Goal: Information Seeking & Learning: Learn about a topic

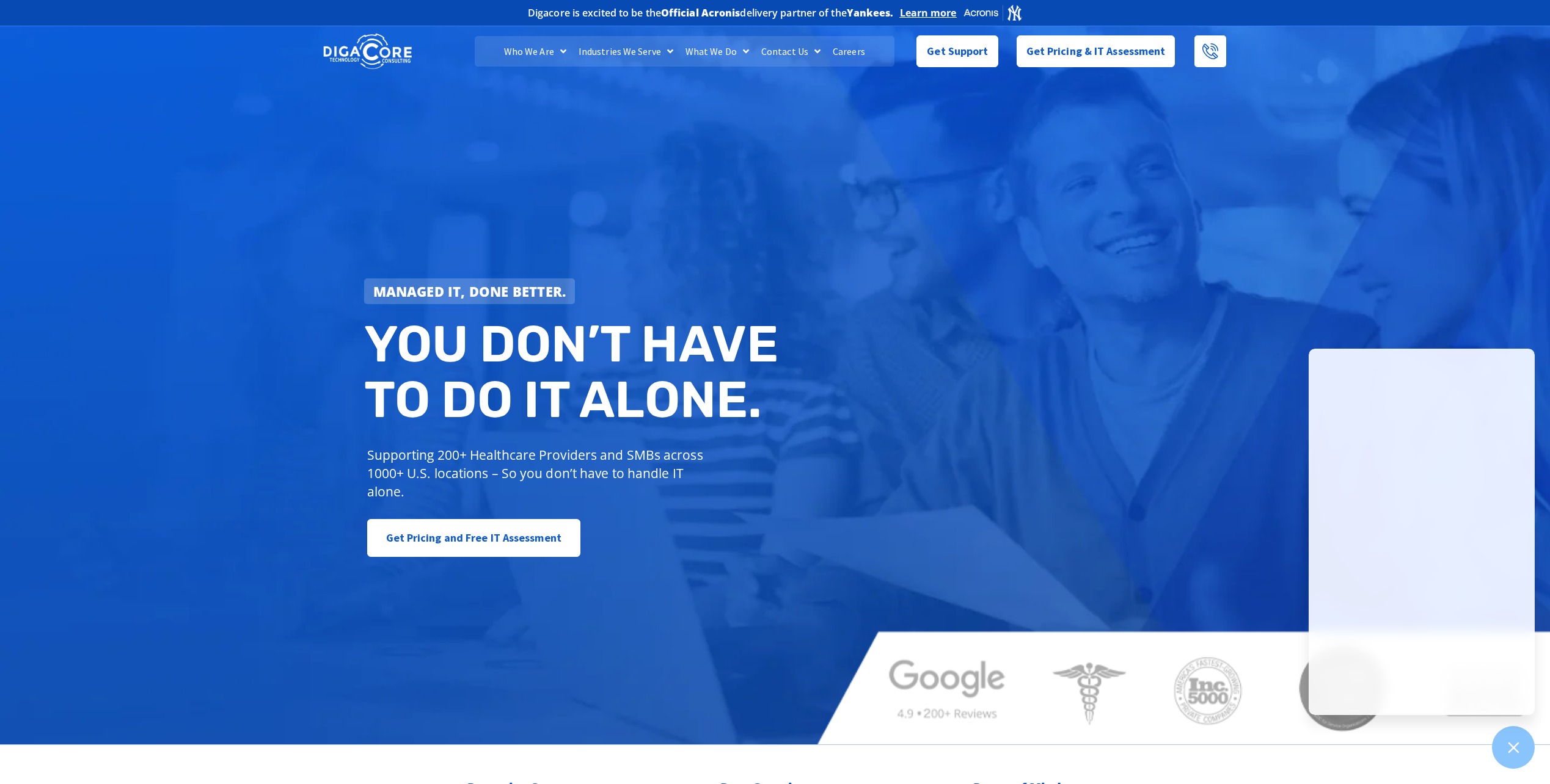
click at [844, 45] on link "Careers" at bounding box center [849, 51] width 45 height 30
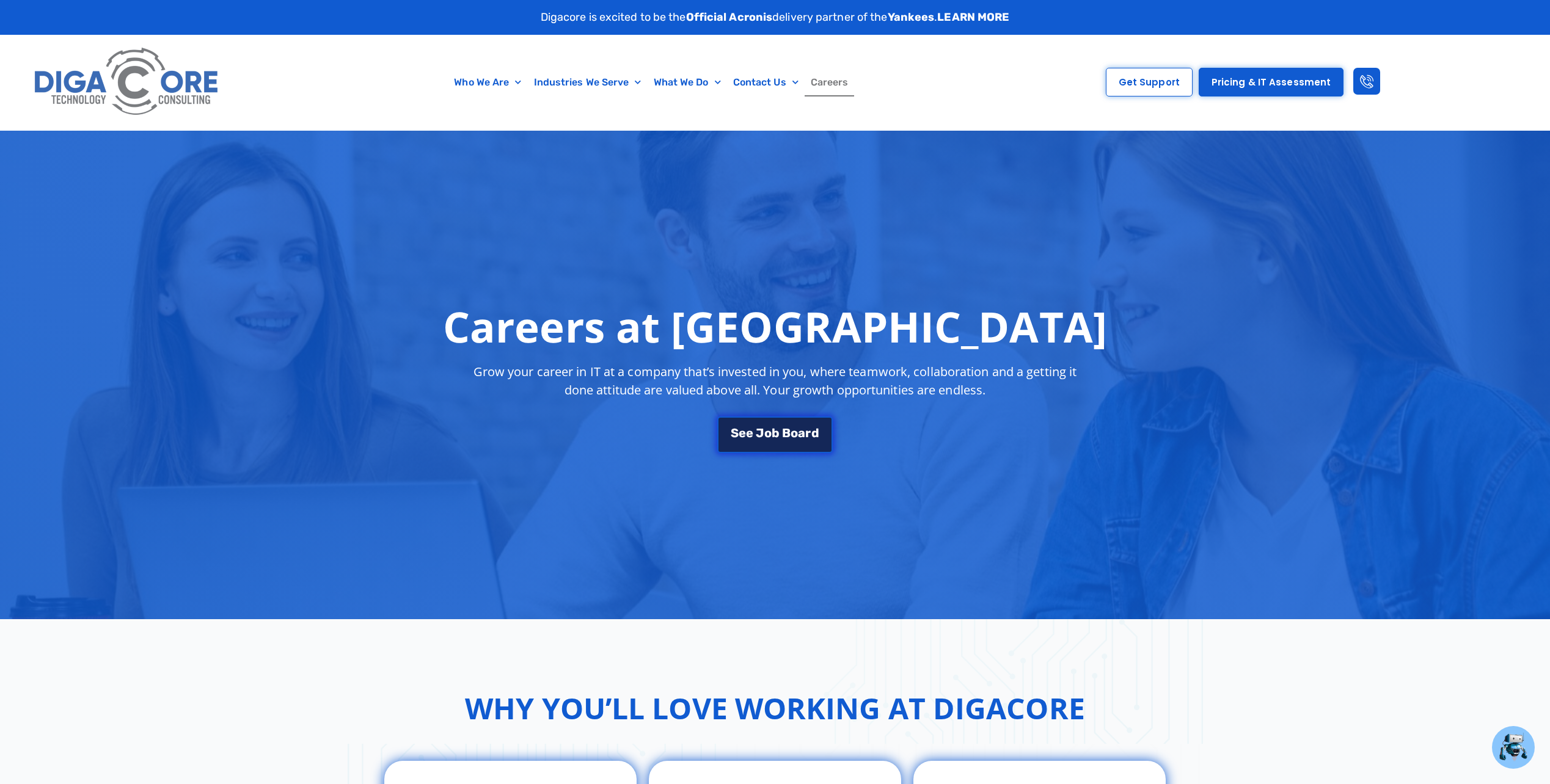
click at [804, 428] on span "a" at bounding box center [801, 433] width 7 height 13
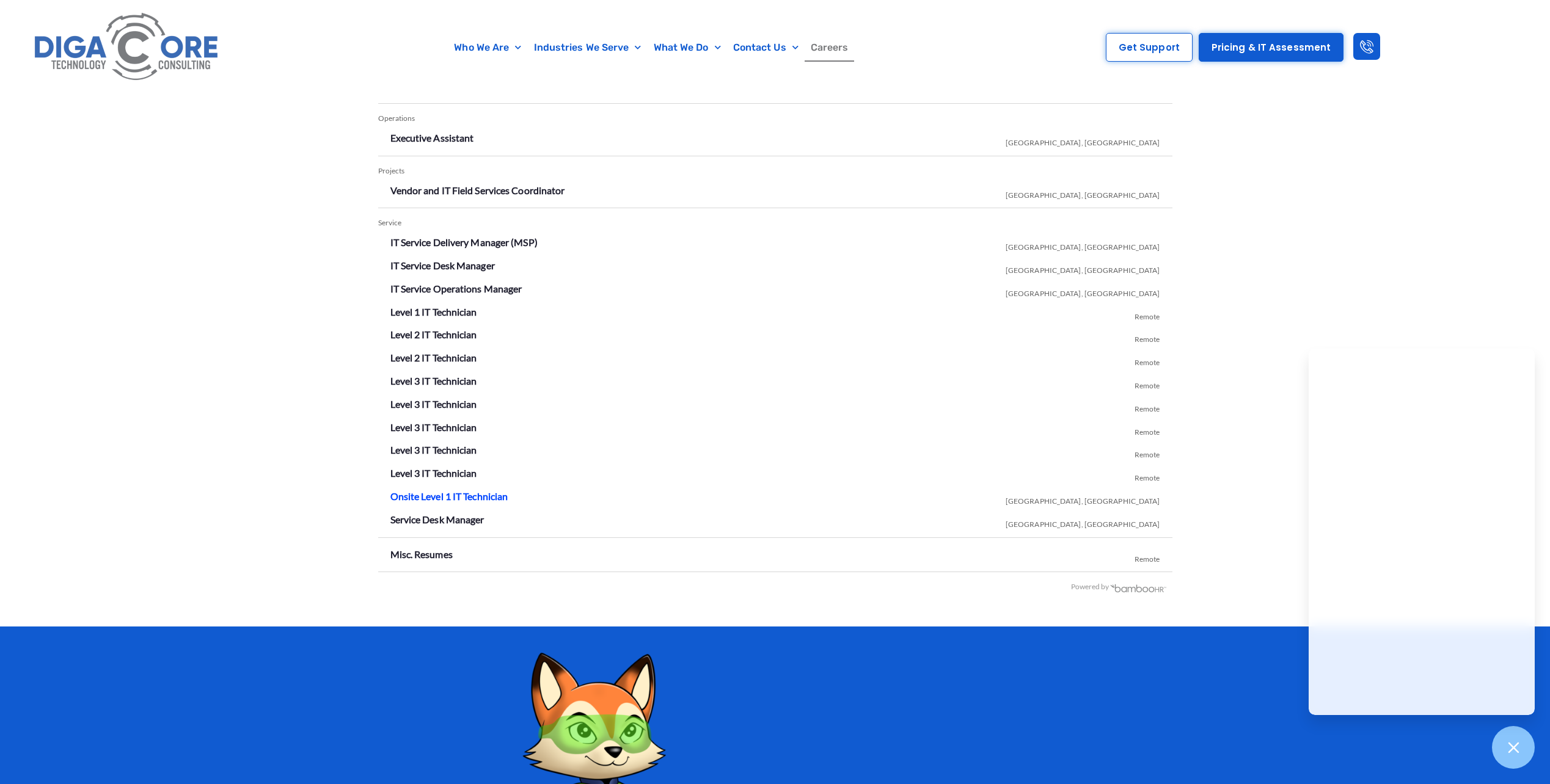
click at [446, 499] on link "Onsite Level 1 IT Technician" at bounding box center [449, 495] width 118 height 12
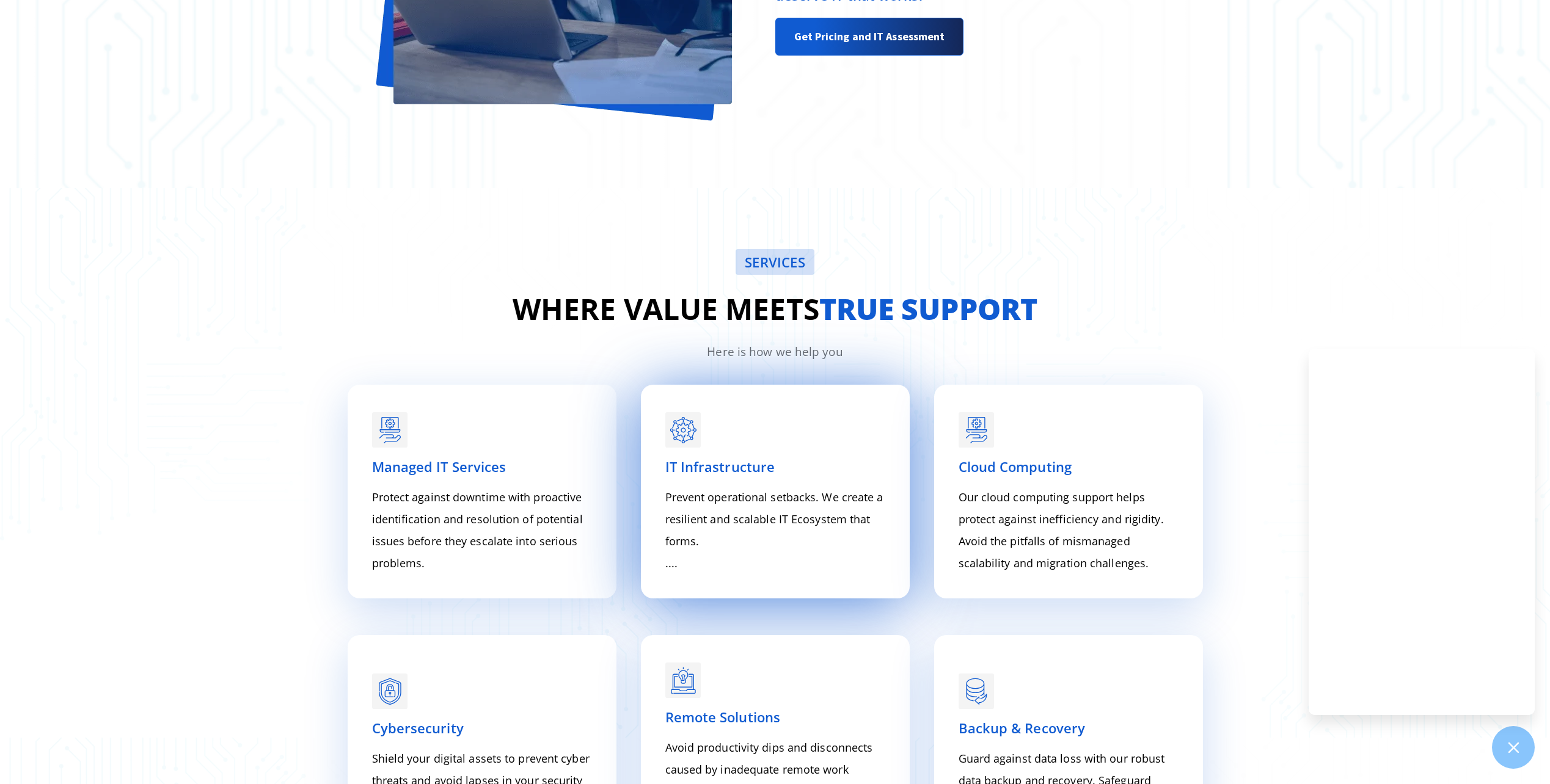
scroll to position [1892, 0]
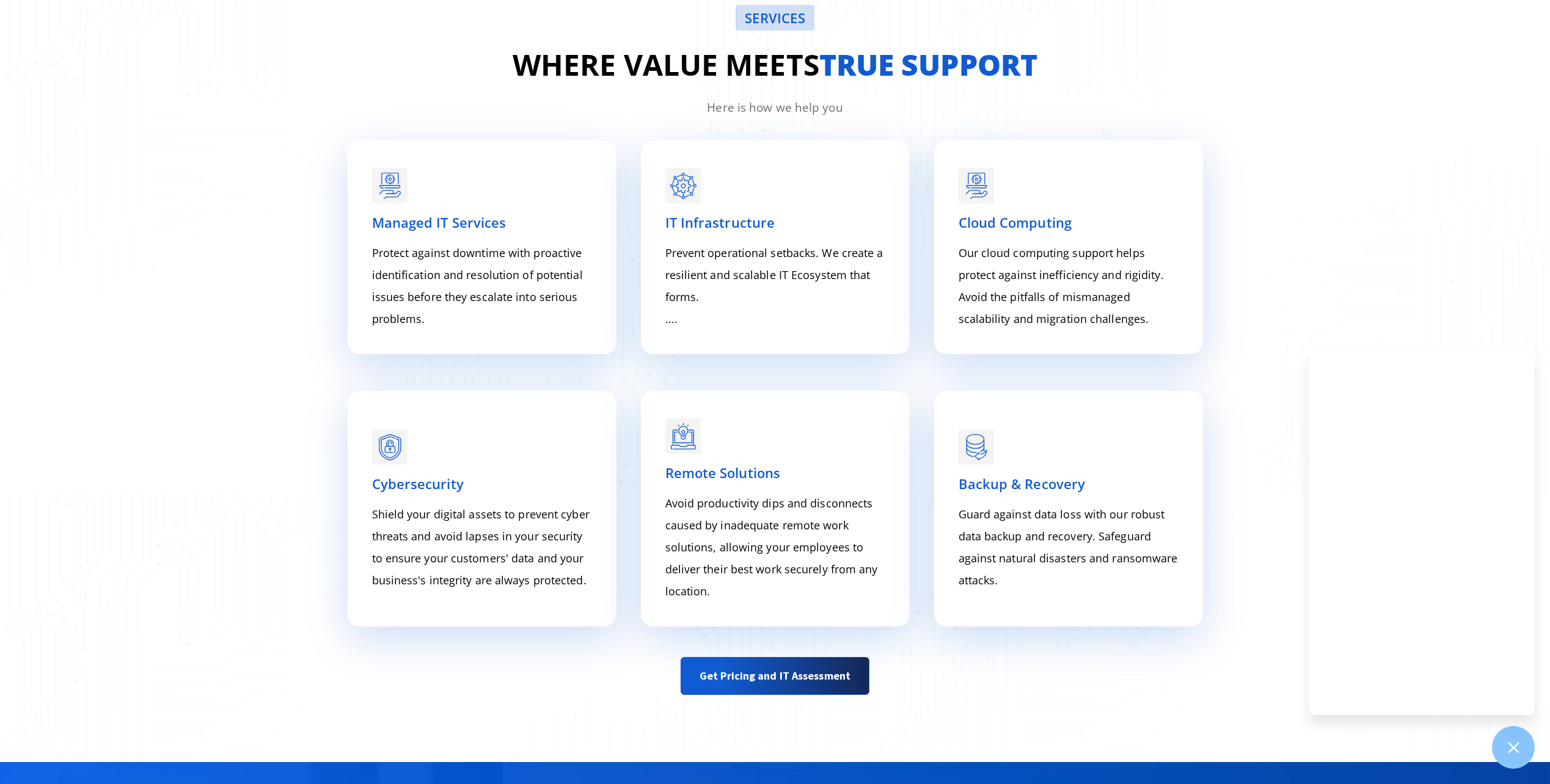
click at [1343, 135] on div "SERVICES Where value meets true support Here is how we help you Managed IT Serv…" at bounding box center [775, 352] width 1550 height 818
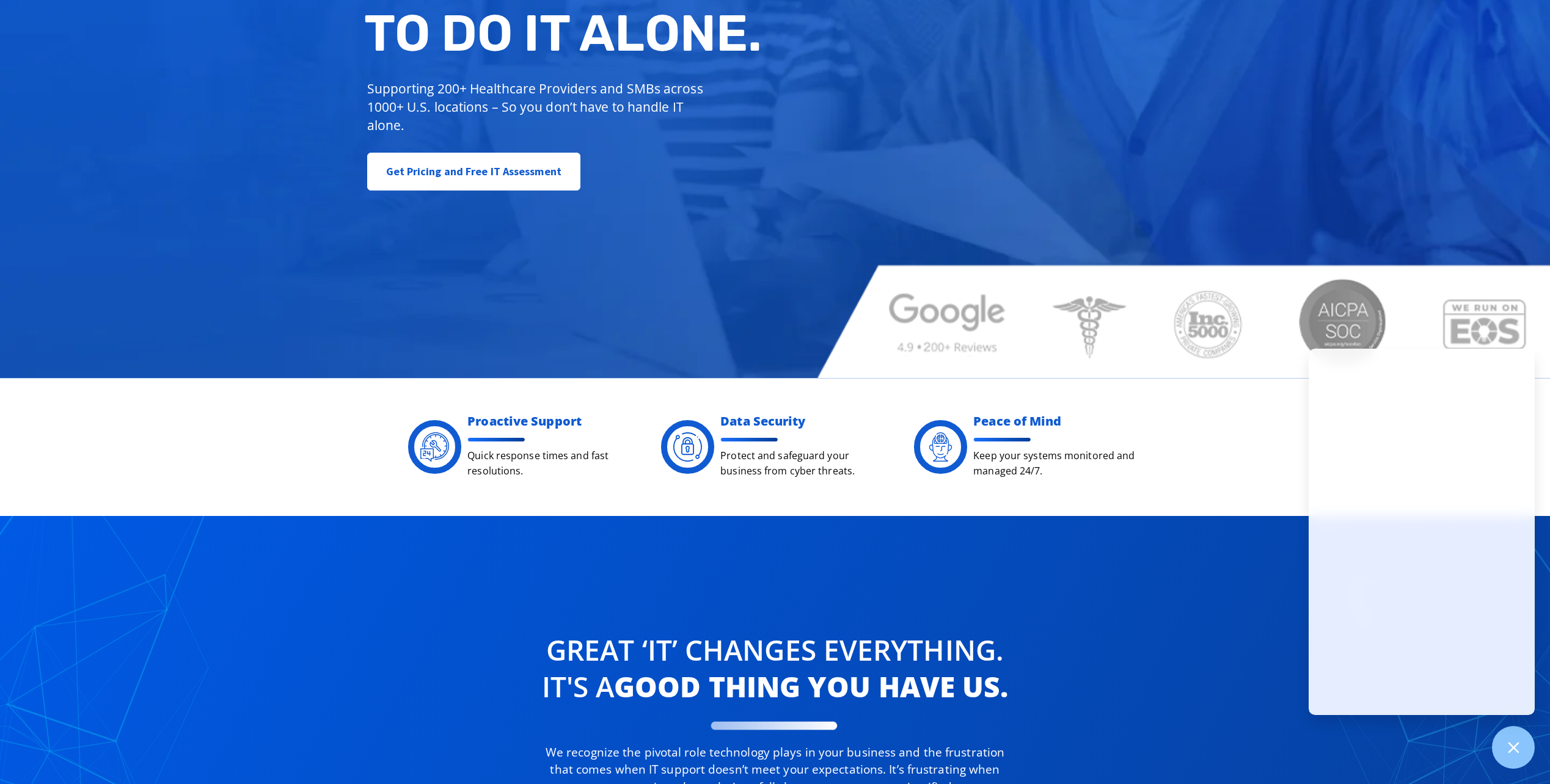
scroll to position [0, 0]
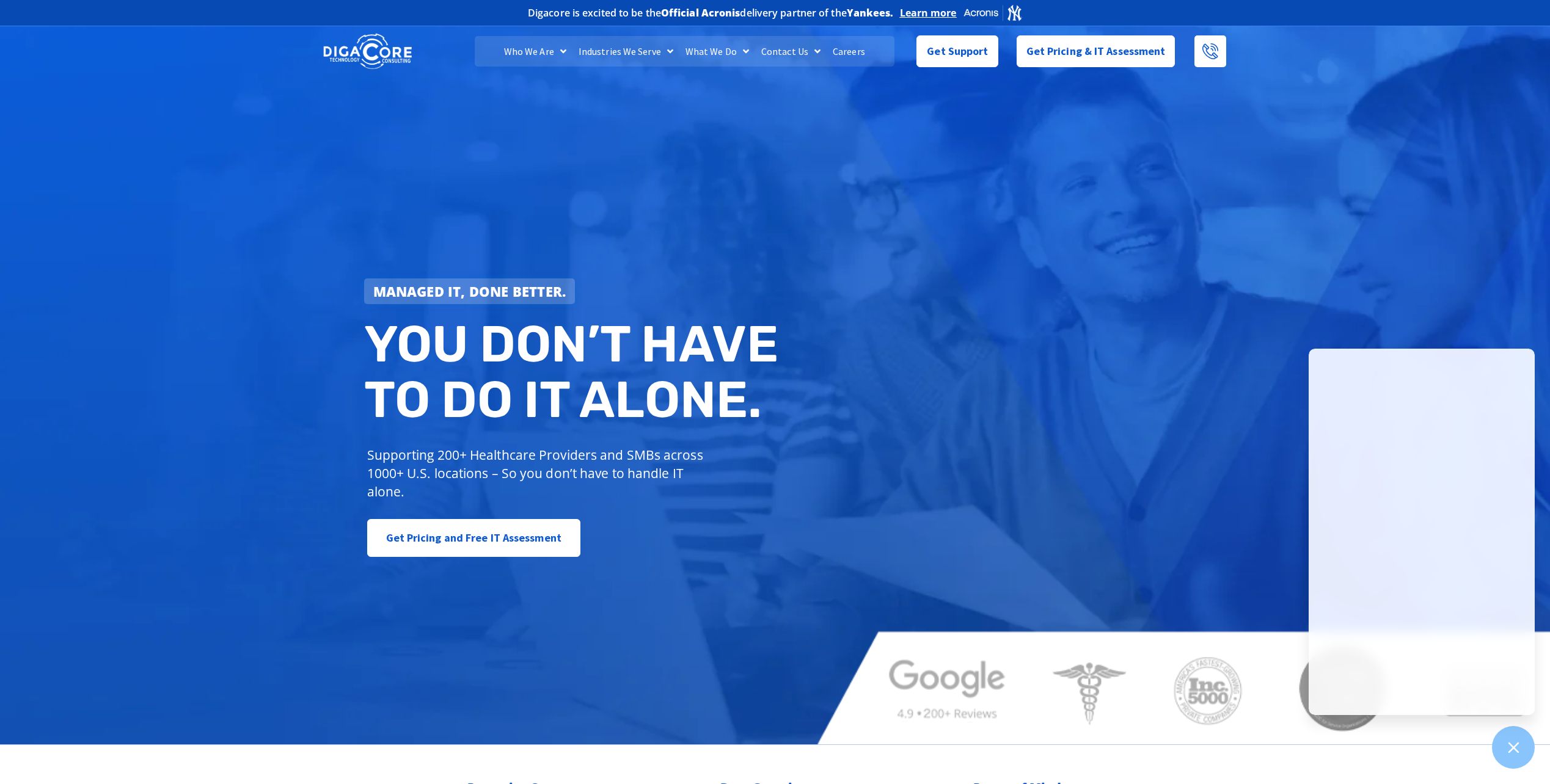
click at [1274, 216] on div "Managed IT, done better. You don’t have to do IT alone. Supporting 200+ Healthc…" at bounding box center [775, 383] width 1550 height 721
drag, startPoint x: 1121, startPoint y: 358, endPoint x: 1123, endPoint y: 375, distance: 17.1
click at [1123, 375] on div "Managed IT, done better. You don’t have to do IT alone. Supporting 200+ Healthc…" at bounding box center [775, 383] width 1550 height 721
click at [1023, 386] on div "Managed IT, done better. You don’t have to do IT alone. Supporting 200+ Healthc…" at bounding box center [775, 383] width 1550 height 721
click at [194, 225] on div "Managed IT, done better. You don’t have to do IT alone. Supporting 200+ Healthc…" at bounding box center [775, 383] width 1550 height 721
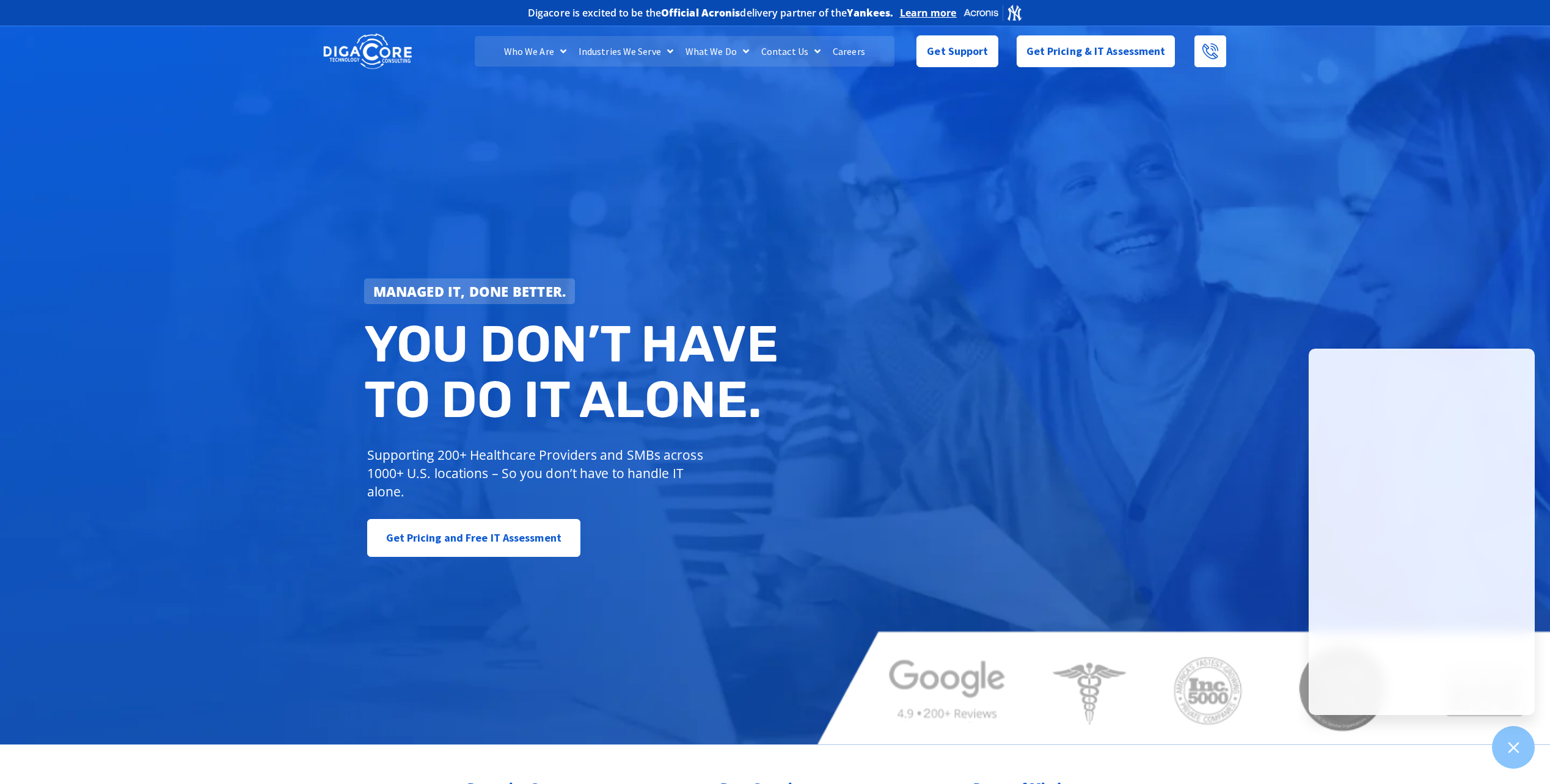
click at [819, 202] on div "Managed IT, done better. You don’t have to do IT alone. Supporting 200+ Healthc…" at bounding box center [775, 383] width 1550 height 721
click at [375, 185] on div "Managed IT, done better. You don’t have to do IT alone. Supporting 200+ Healthc…" at bounding box center [775, 383] width 1550 height 721
click at [1349, 234] on div "Managed IT, done better. You don’t have to do IT alone. Supporting 200+ Healthc…" at bounding box center [775, 383] width 1550 height 721
click at [1153, 197] on div "Managed IT, done better. You don’t have to do IT alone. Supporting 200+ Healthc…" at bounding box center [775, 383] width 1550 height 721
click at [1461, 282] on div "Managed IT, done better. You don’t have to do IT alone. Supporting 200+ Healthc…" at bounding box center [775, 383] width 1550 height 721
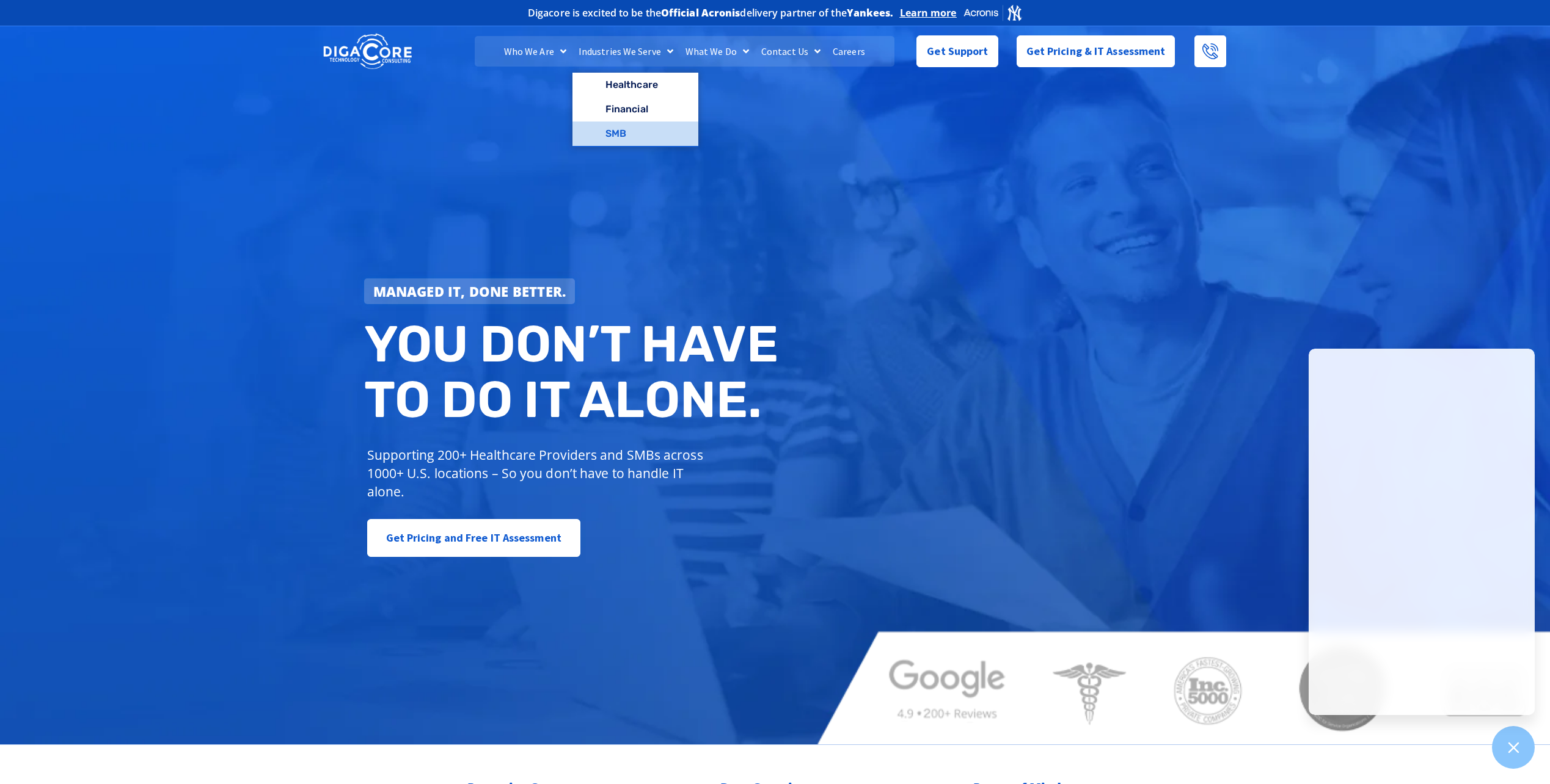
click at [648, 132] on link "SMB" at bounding box center [635, 134] width 126 height 24
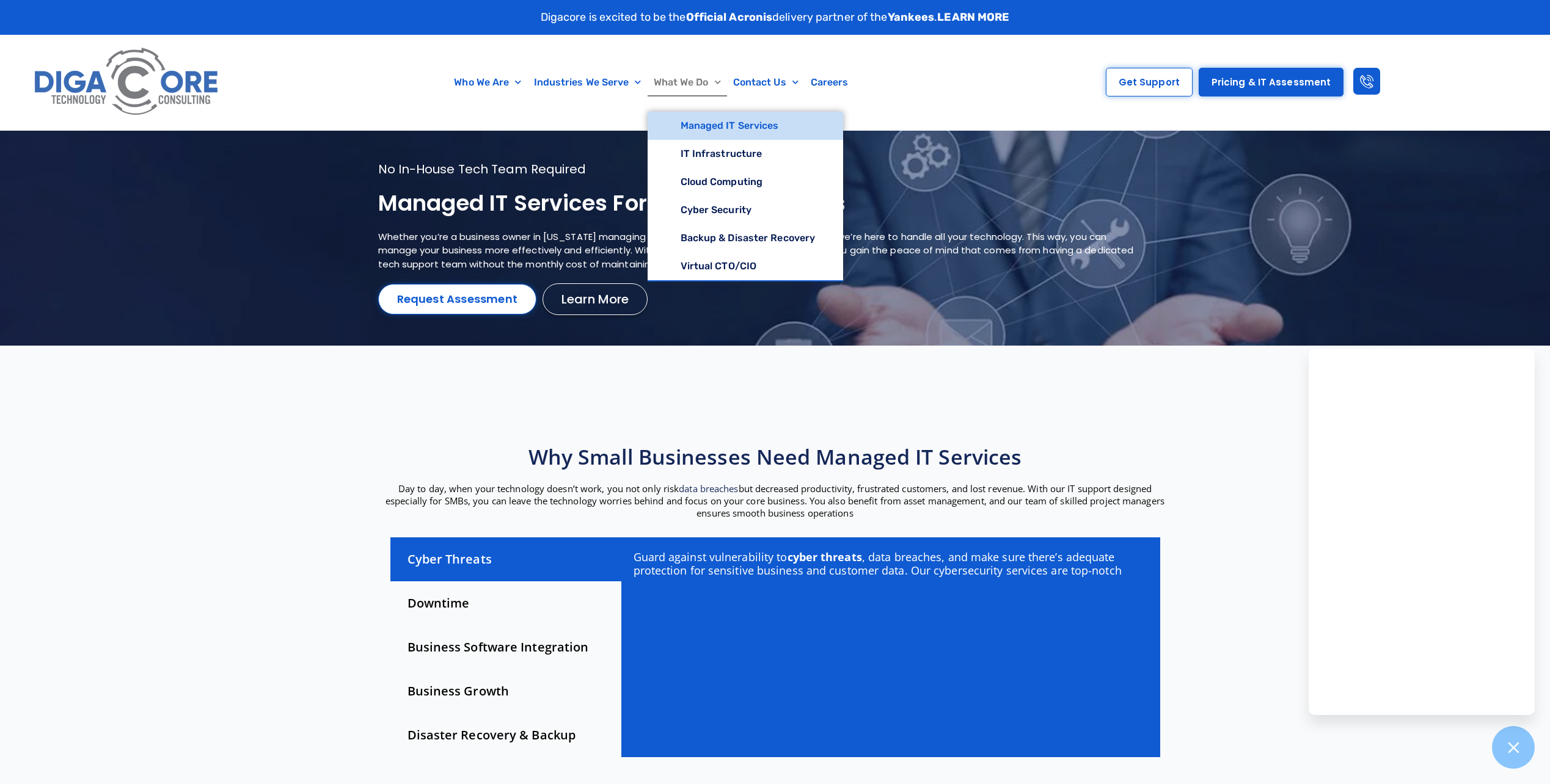
click at [739, 125] on link "Managed IT Services" at bounding box center [745, 125] width 196 height 28
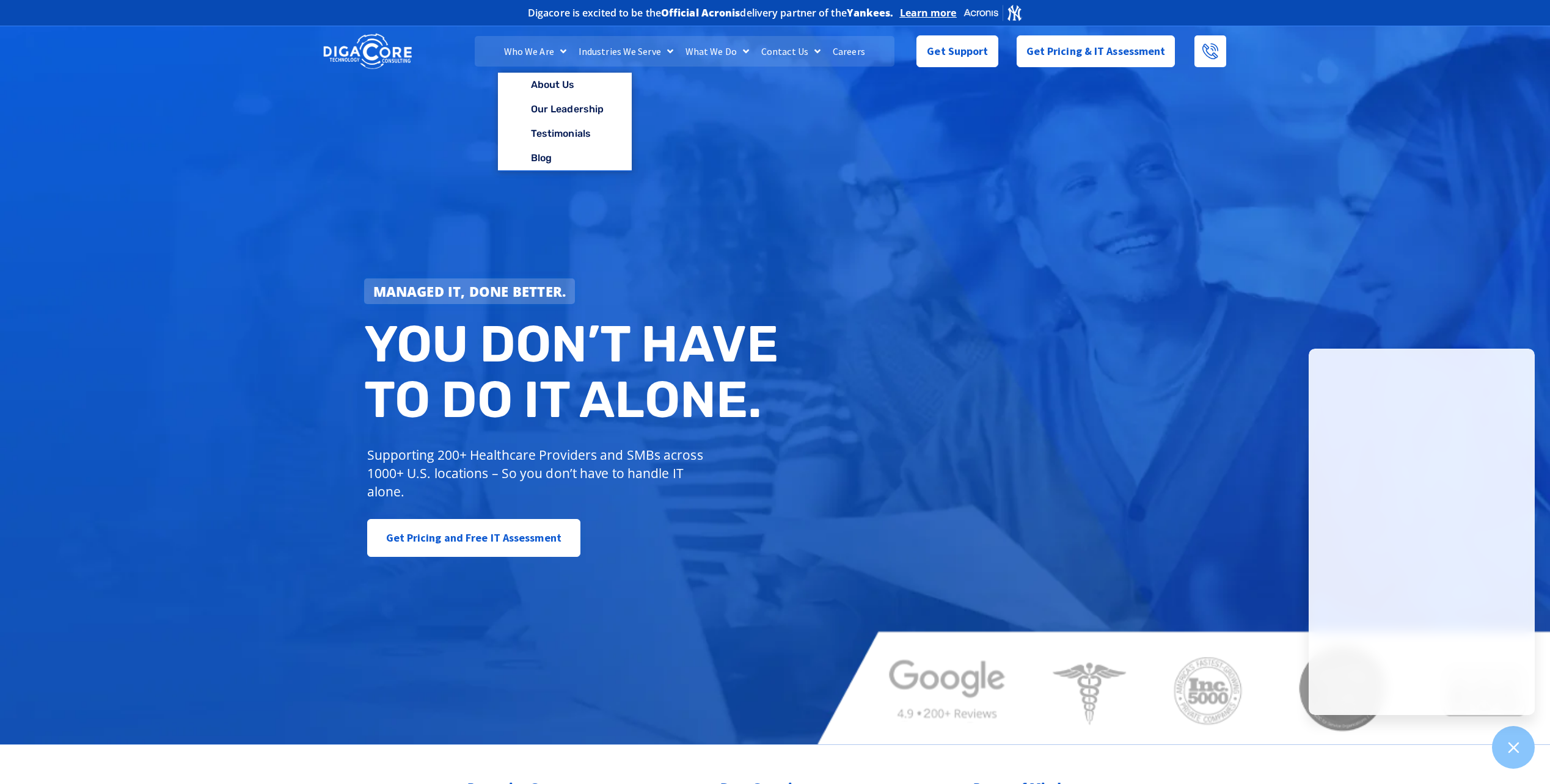
click at [860, 56] on link "Careers" at bounding box center [849, 51] width 45 height 30
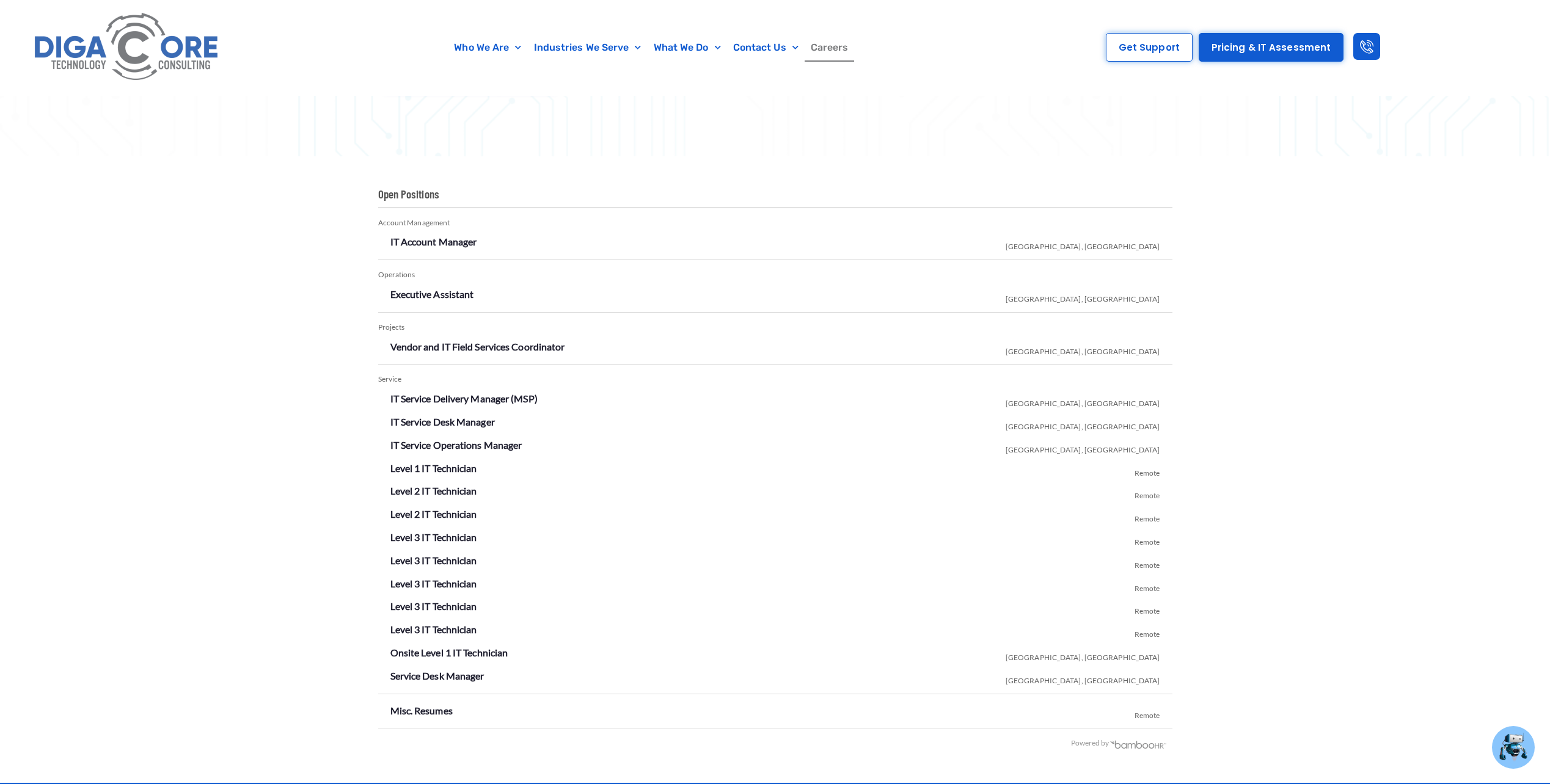
scroll to position [2137, 0]
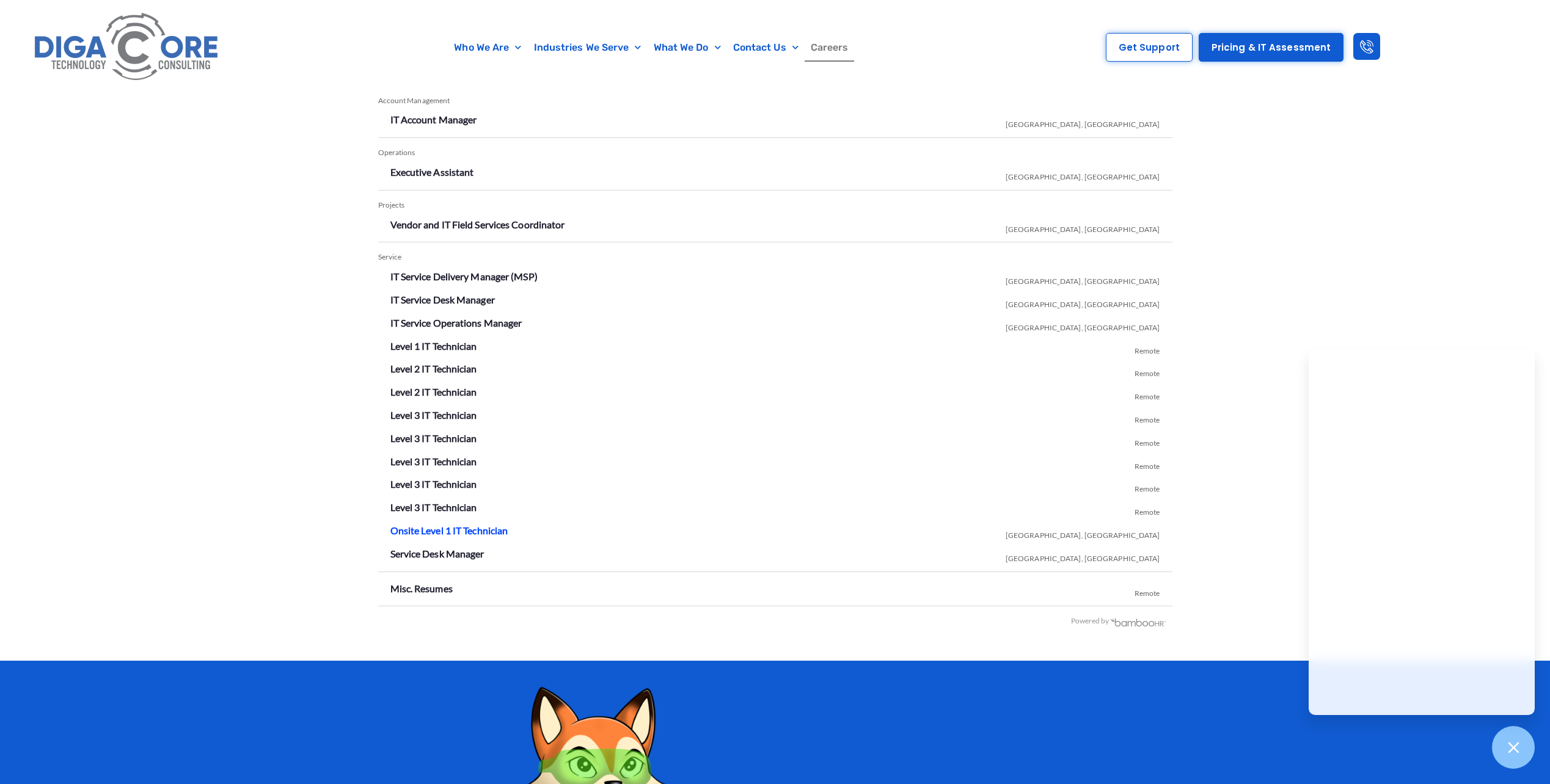
click at [507, 533] on link "Onsite Level 1 IT Technician" at bounding box center [449, 530] width 118 height 12
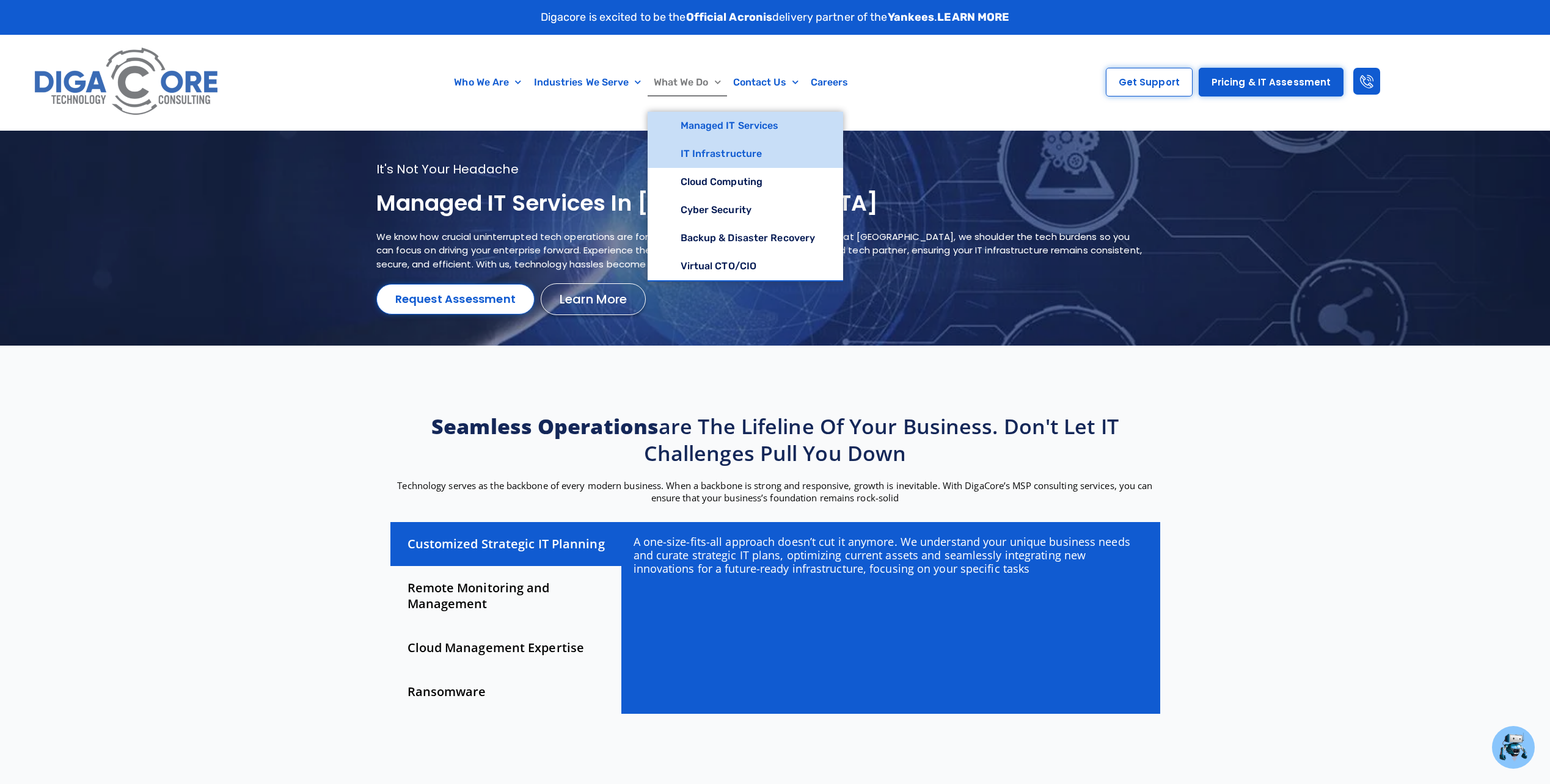
click at [746, 156] on link "IT Infrastructure" at bounding box center [745, 153] width 196 height 28
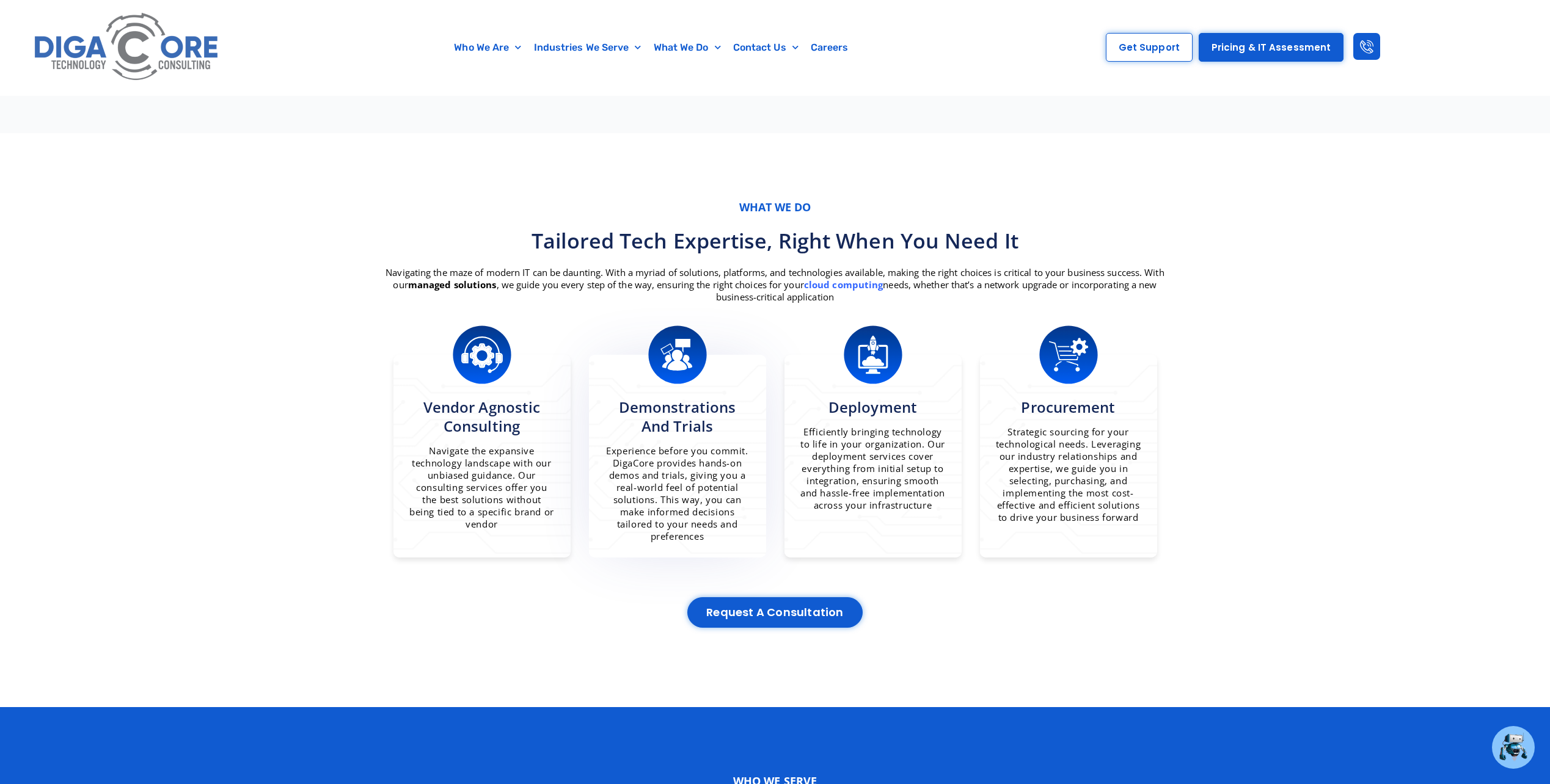
scroll to position [671, 0]
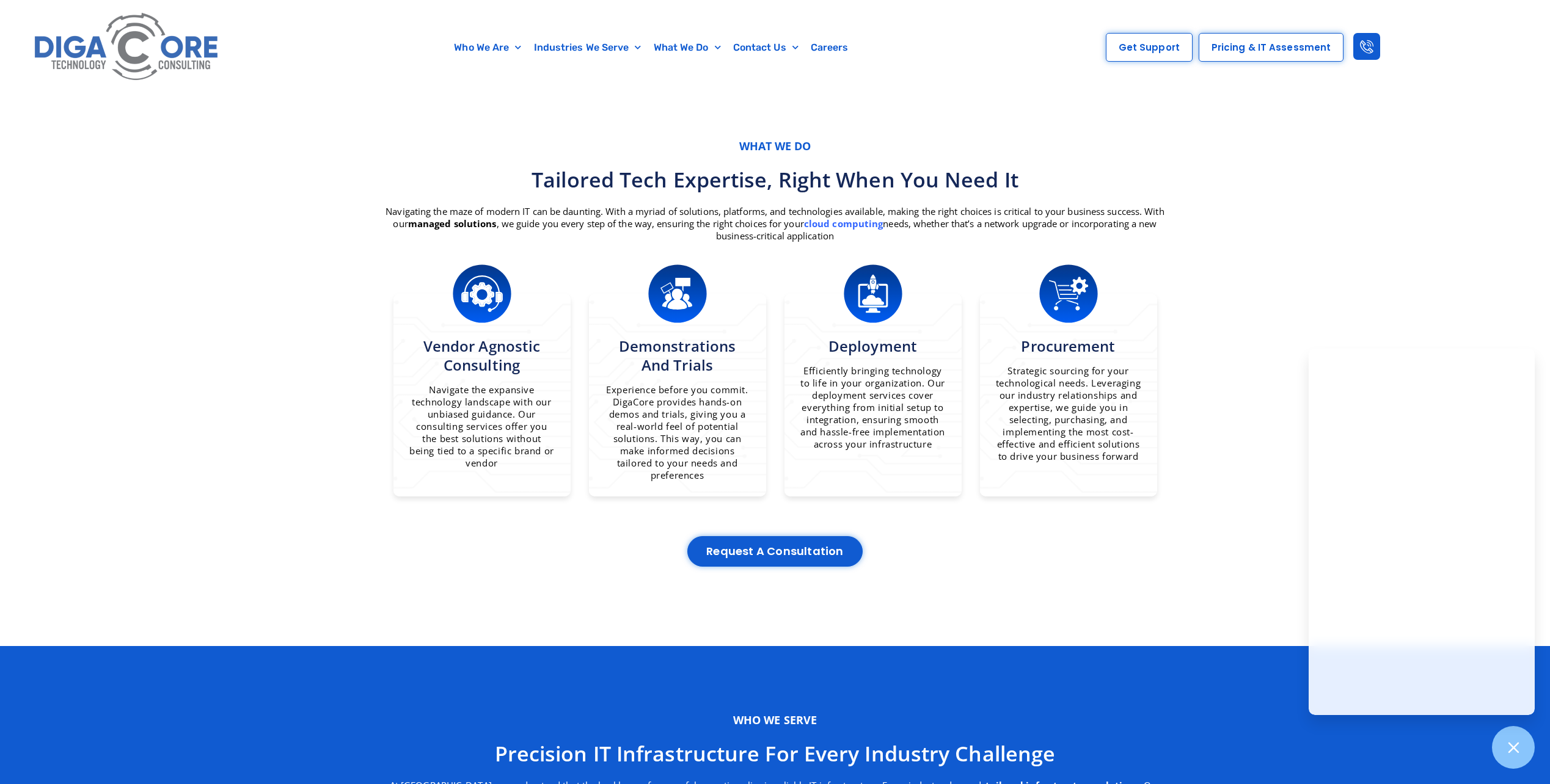
click at [1303, 52] on span "Pricing & IT Assessment" at bounding box center [1270, 47] width 119 height 9
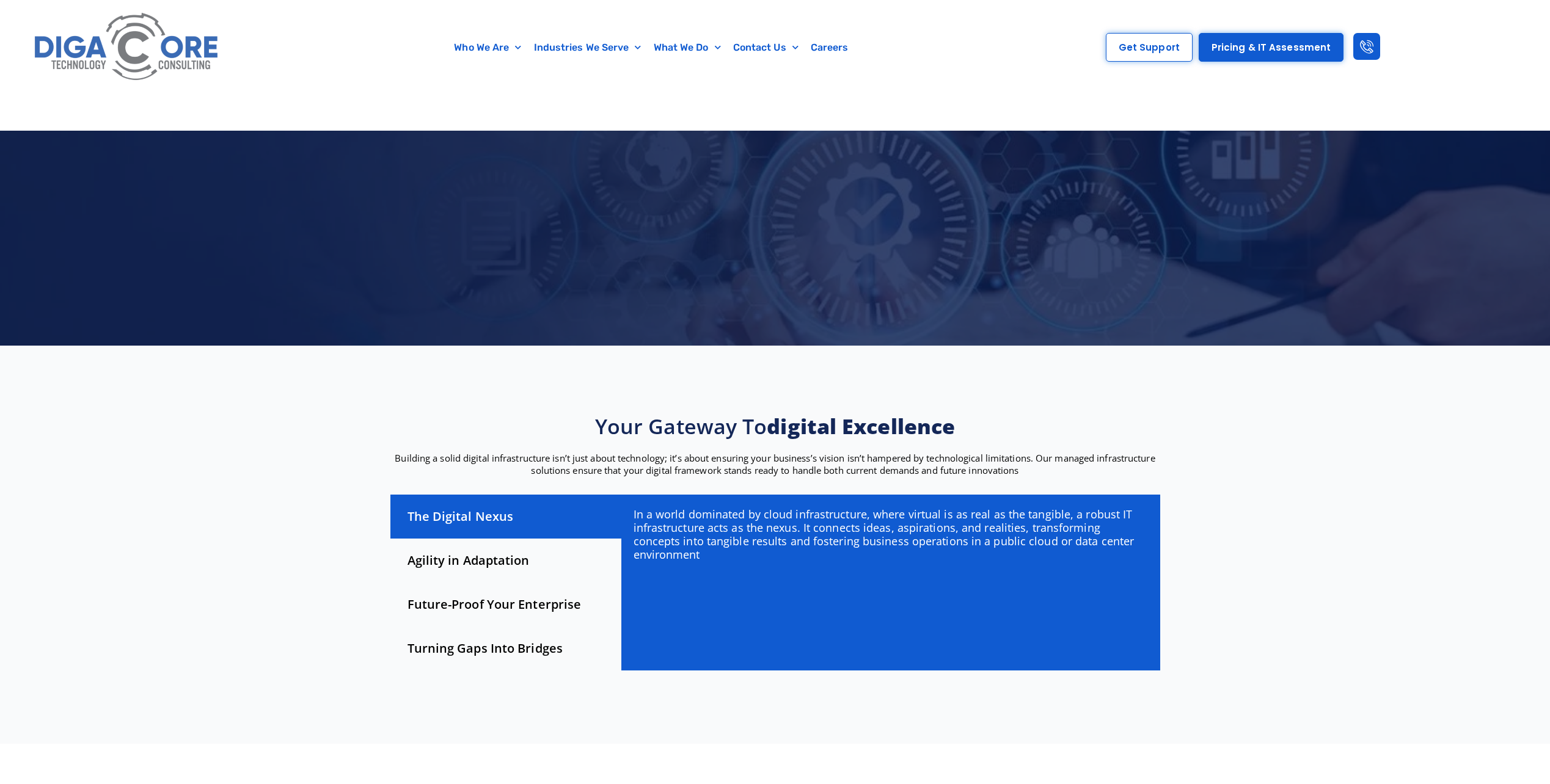
scroll to position [671, 0]
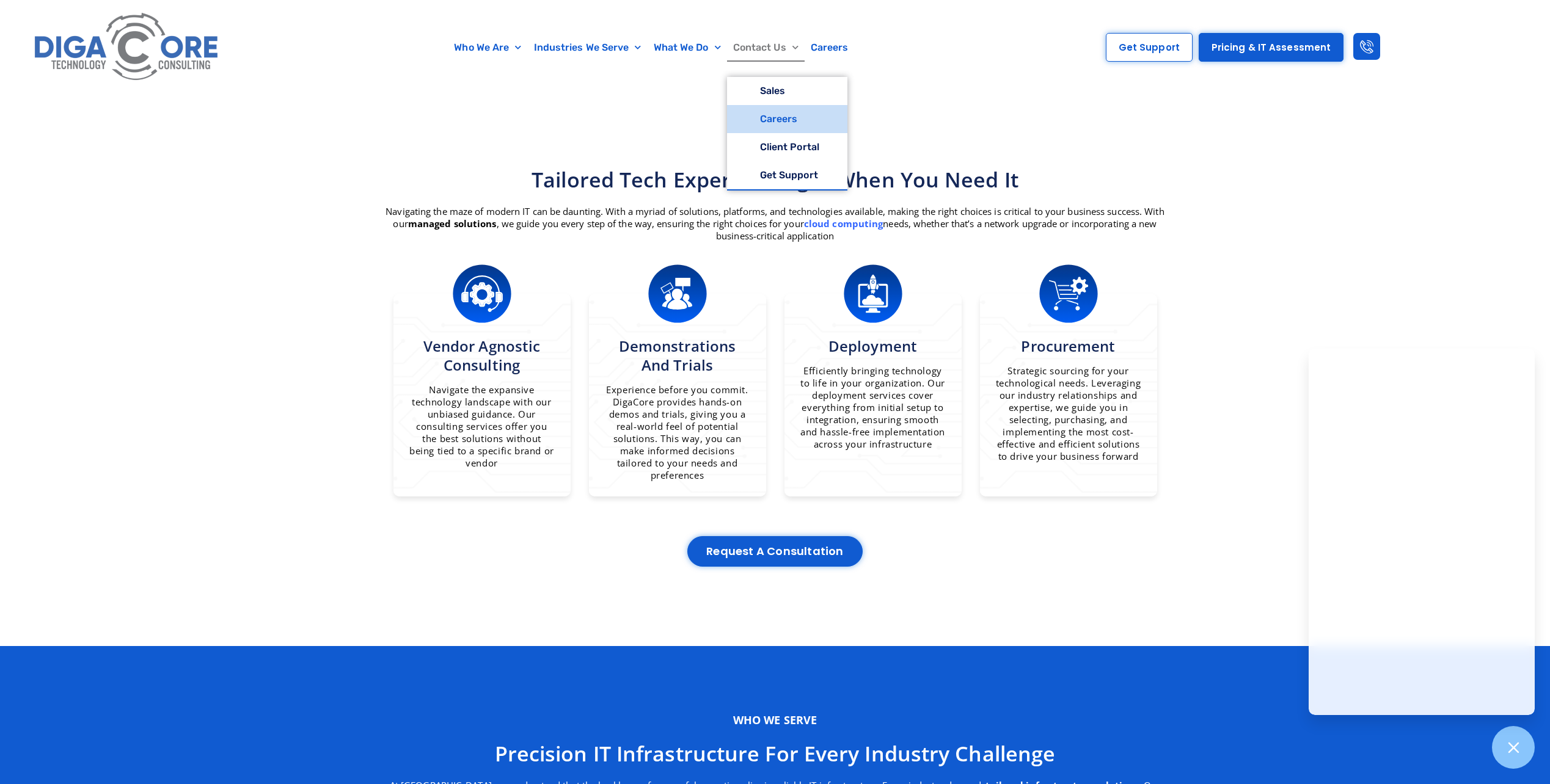
click at [796, 117] on link "Careers" at bounding box center [787, 118] width 120 height 28
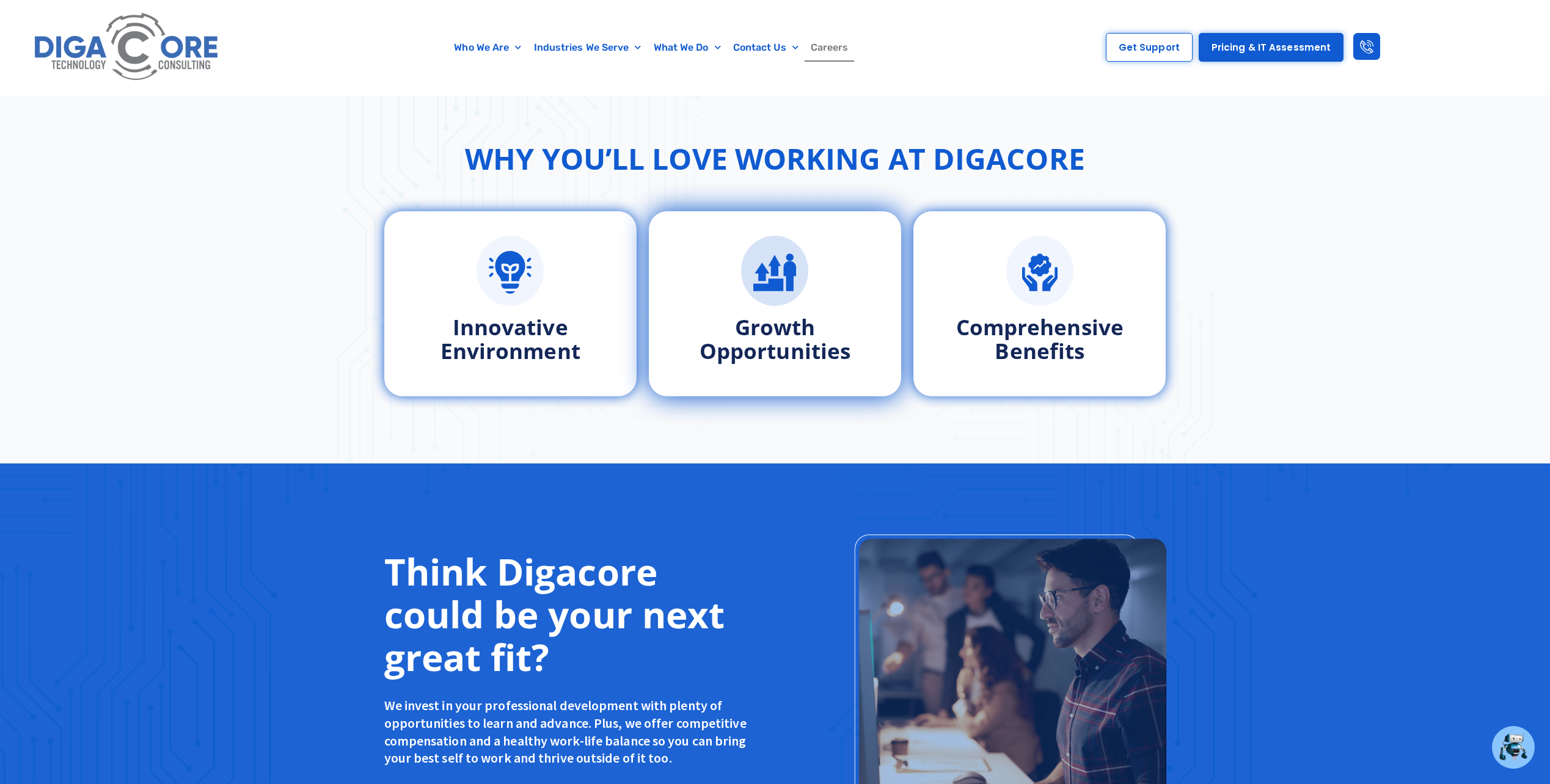
click at [787, 338] on link "Growth Opportunities" at bounding box center [775, 339] width 151 height 53
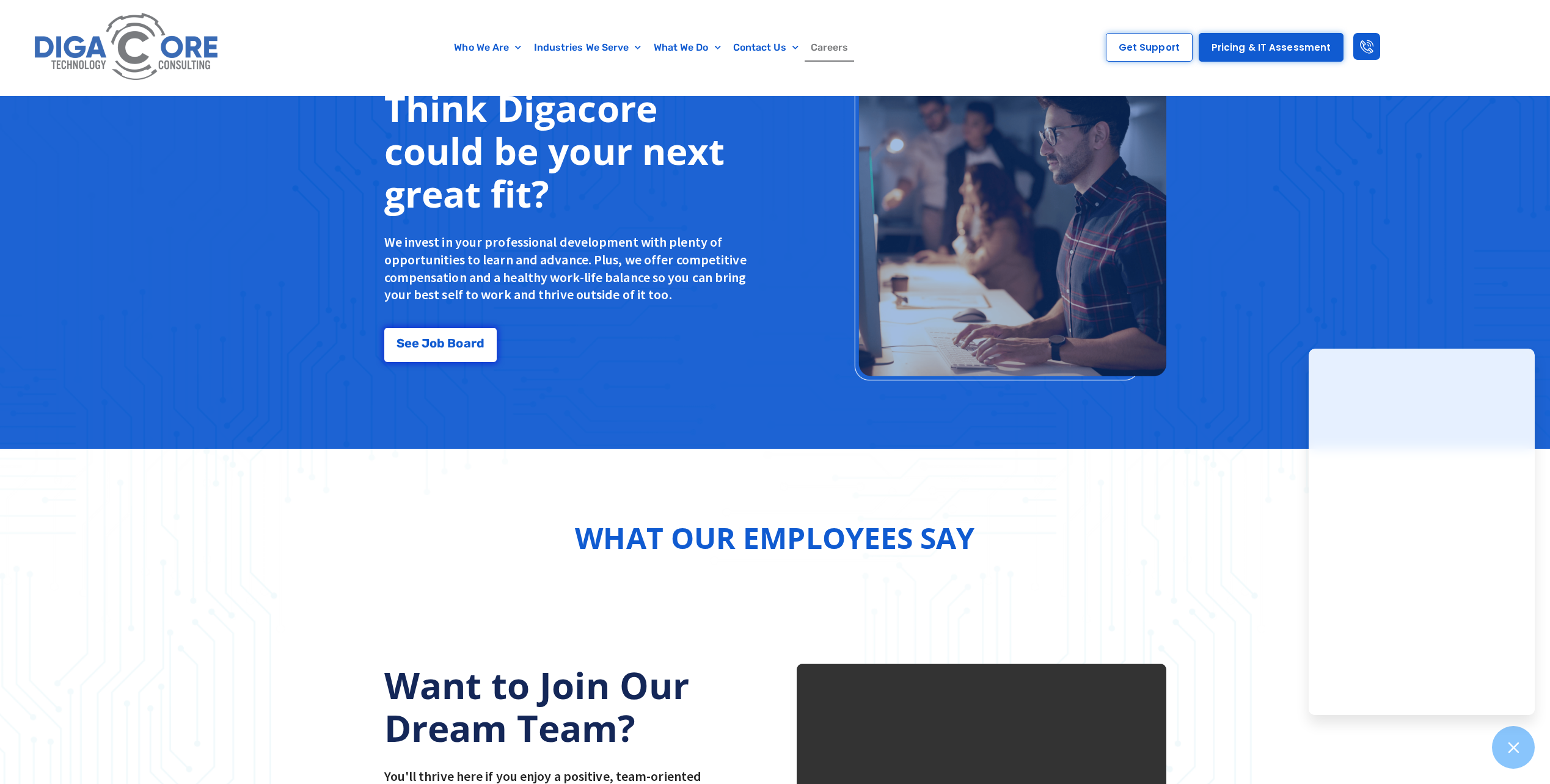
click at [1059, 445] on div "Think Digacore could be your next great fit? We invest in your professional dev…" at bounding box center [775, 224] width 1550 height 448
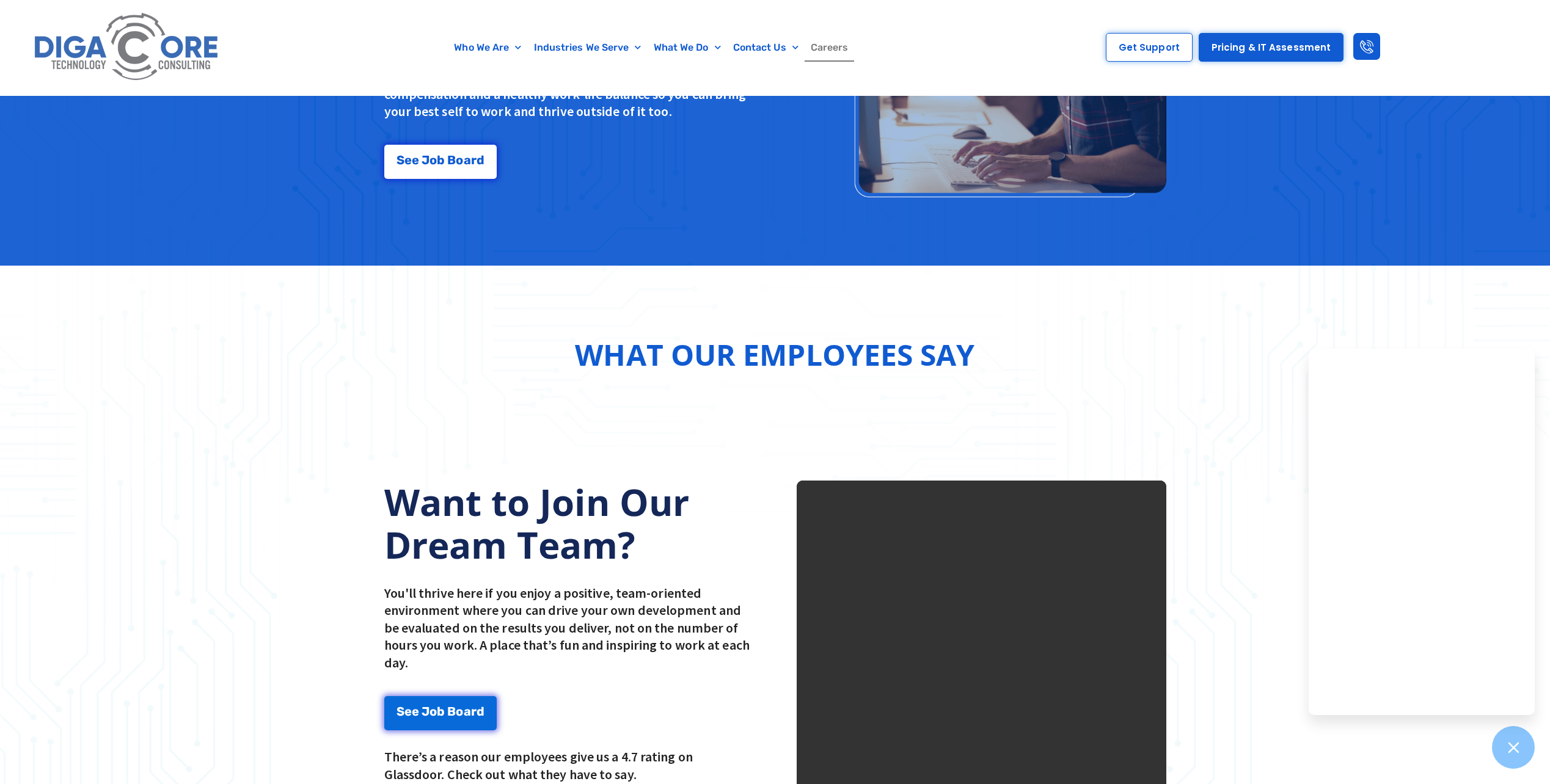
scroll to position [1501, 0]
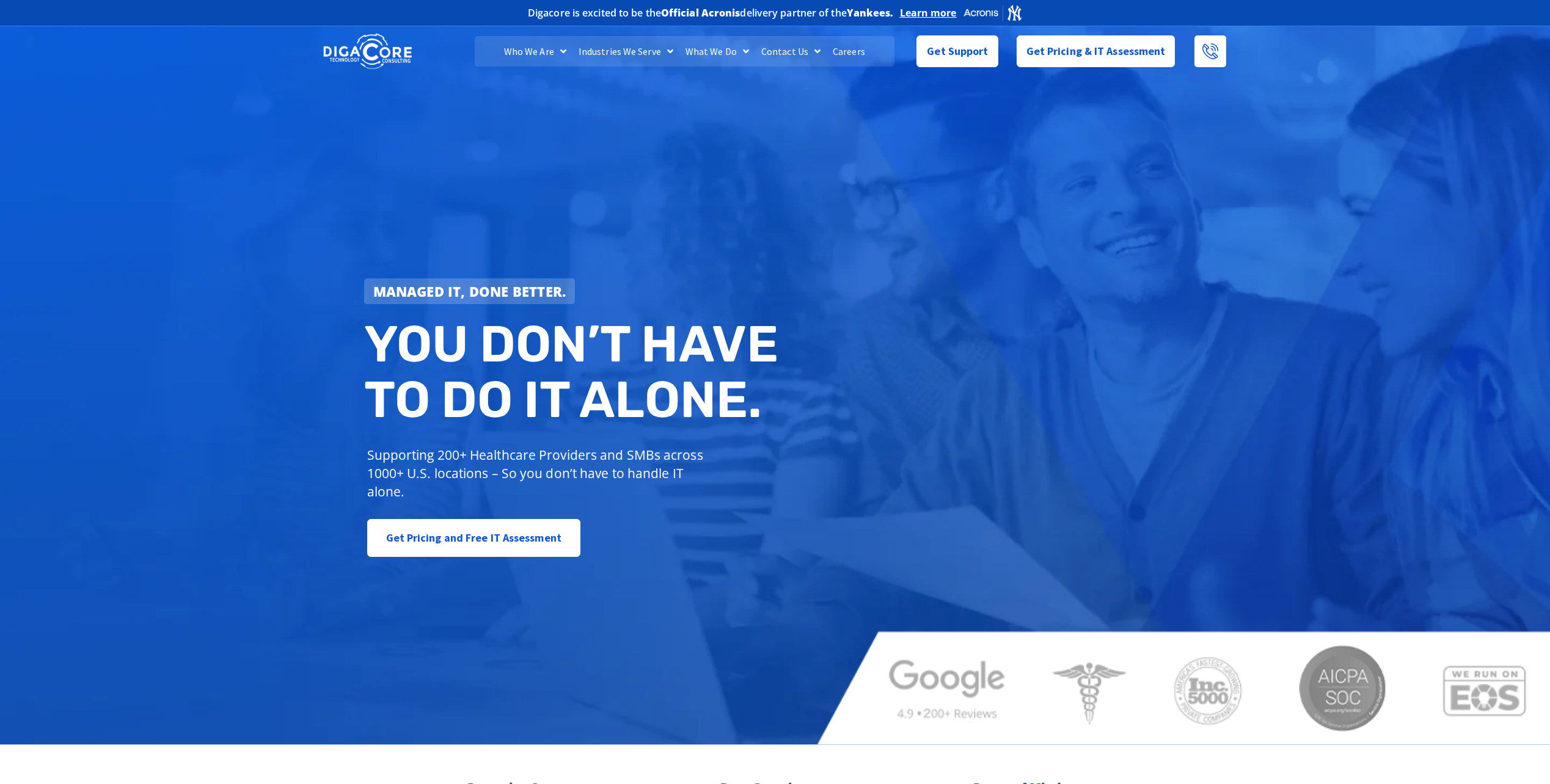
click at [840, 53] on link "Careers" at bounding box center [849, 51] width 45 height 30
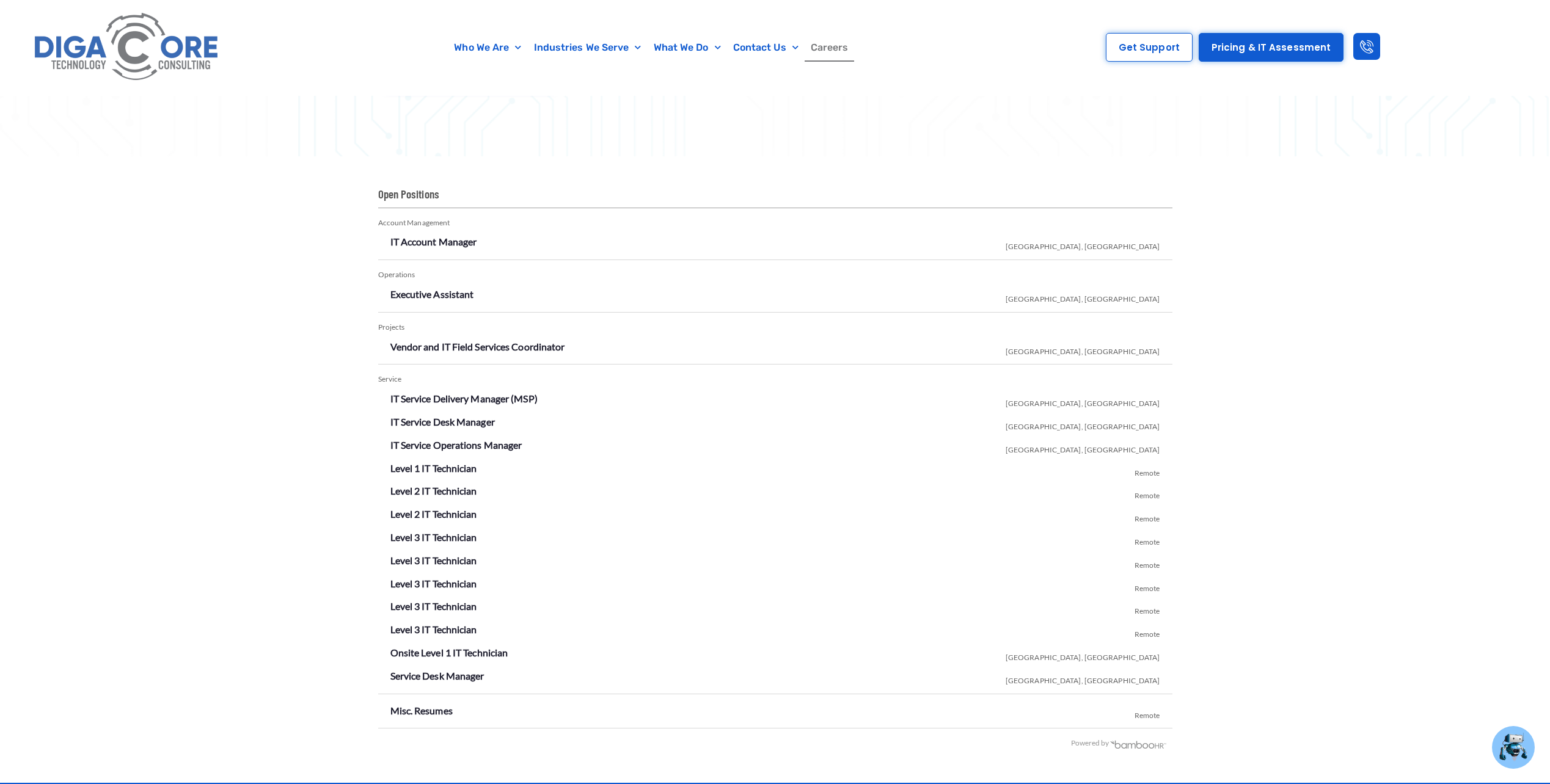
scroll to position [2137, 0]
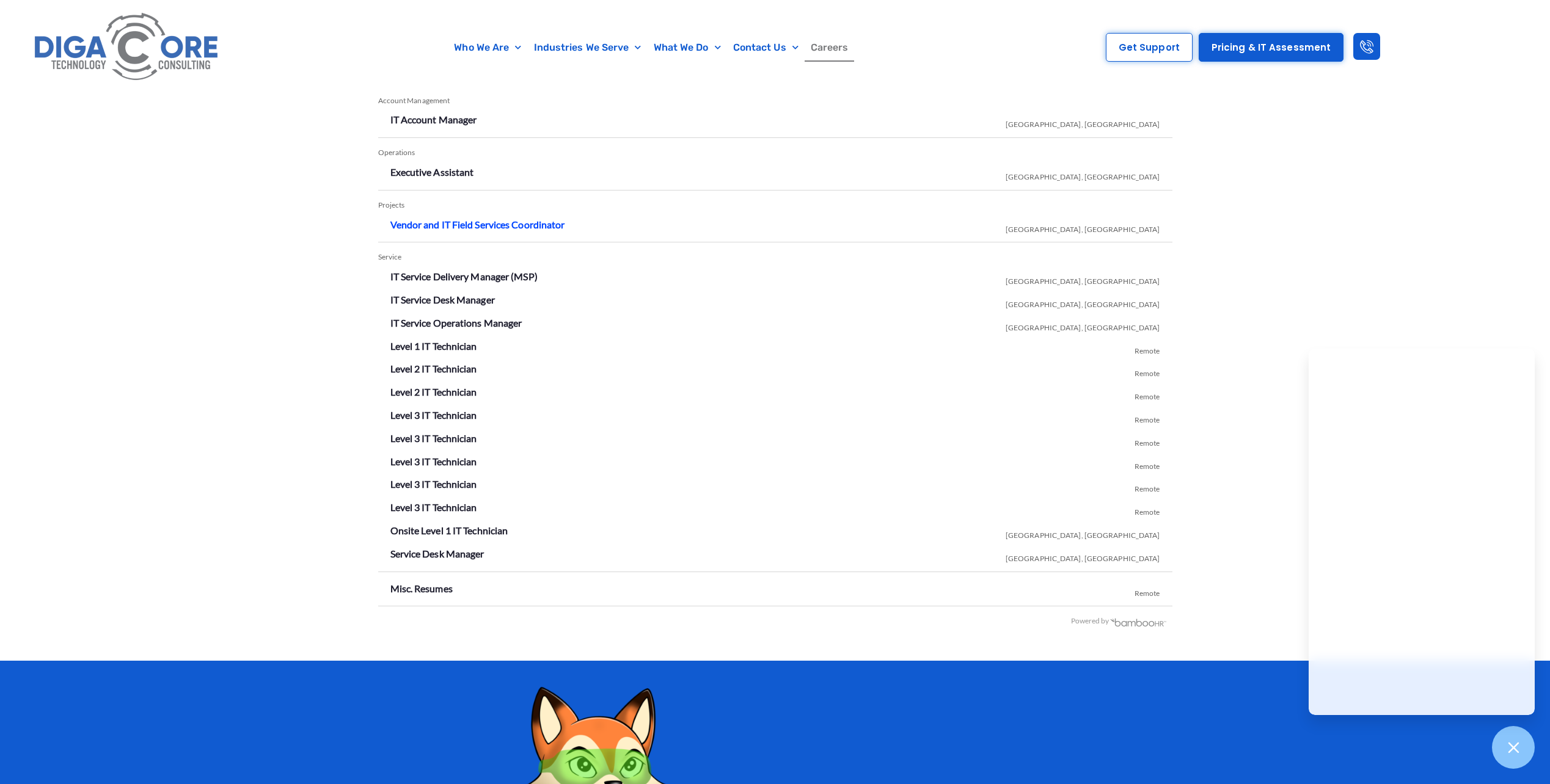
click at [529, 221] on link "Vendor and IT Field Services Coordinator" at bounding box center [477, 224] width 175 height 12
